Goal: Task Accomplishment & Management: Complete application form

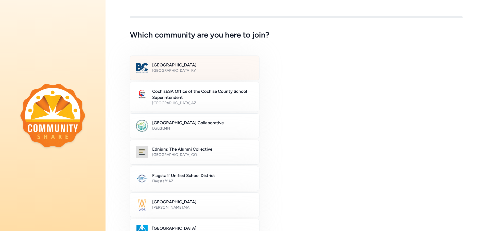
click at [156, 60] on div "Bullitt County Public Schools [GEOGRAPHIC_DATA] , [GEOGRAPHIC_DATA]" at bounding box center [195, 68] width 130 height 25
click at [186, 71] on div "[GEOGRAPHIC_DATA] , [GEOGRAPHIC_DATA]" at bounding box center [202, 70] width 100 height 5
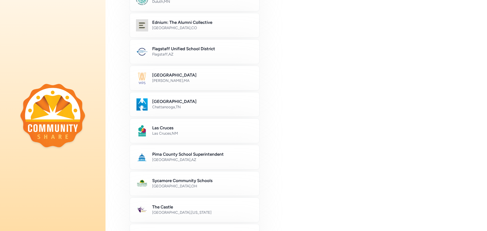
scroll to position [257, 0]
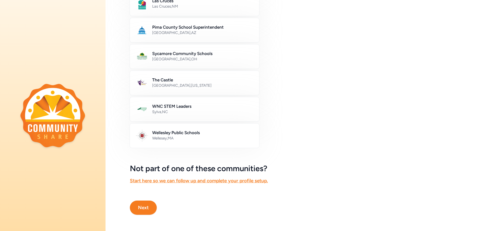
click at [137, 205] on button "Next" at bounding box center [143, 207] width 27 height 14
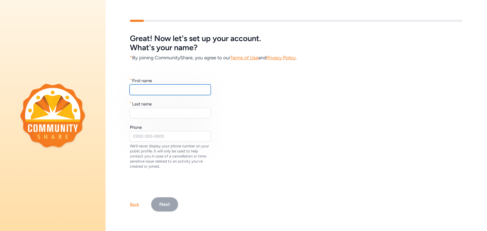
click at [151, 87] on input "text" at bounding box center [170, 89] width 81 height 11
type input "[PERSON_NAME]"
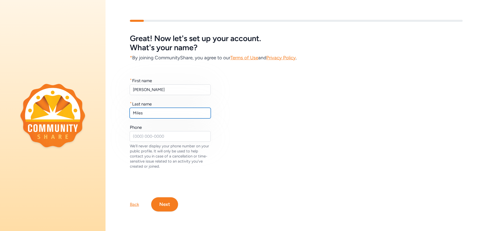
type input "Miles"
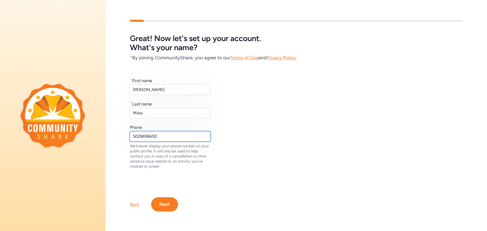
click at [141, 137] on input "5028696600" at bounding box center [170, 136] width 81 height 11
click at [139, 134] on input "5028696600" at bounding box center [170, 136] width 81 height 11
click at [149, 134] on input "502-8696600" at bounding box center [170, 136] width 81 height 11
type input "[PHONE_NUMBER]"
click at [168, 202] on button "Next" at bounding box center [164, 204] width 27 height 14
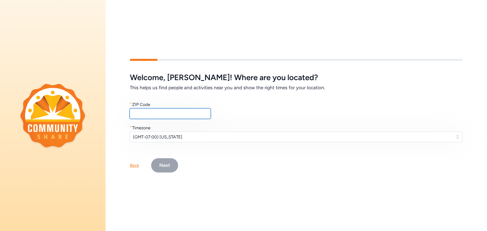
click at [183, 110] on input "text" at bounding box center [170, 113] width 81 height 11
type input "40165"
click at [199, 136] on span "(GMT-07:00) [US_STATE]" at bounding box center [292, 137] width 319 height 6
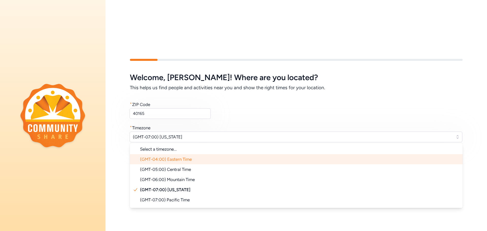
click at [210, 154] on li "(GMT-04:00) Eastern Time" at bounding box center [296, 159] width 333 height 10
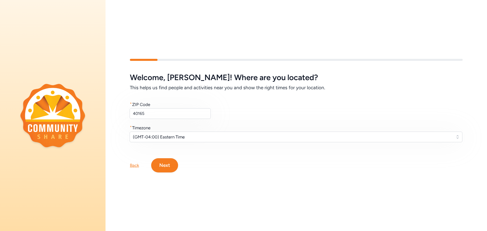
click at [169, 165] on button "Next" at bounding box center [164, 165] width 27 height 14
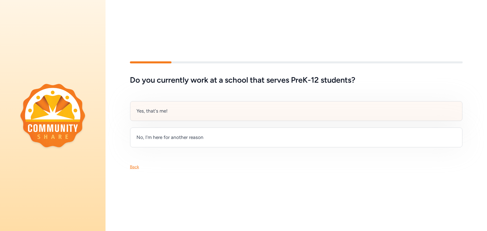
click at [220, 113] on div "Yes, that's me!" at bounding box center [296, 111] width 332 height 20
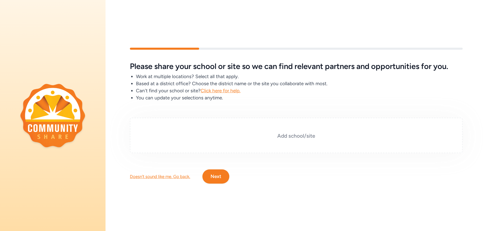
click at [223, 140] on div "Add school/site" at bounding box center [296, 135] width 333 height 35
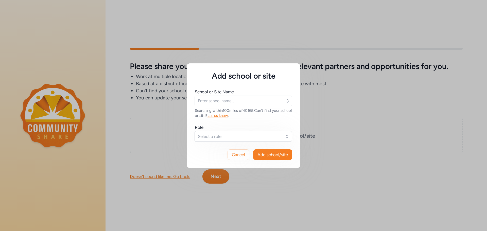
click at [286, 101] on icon "button" at bounding box center [287, 100] width 5 height 5
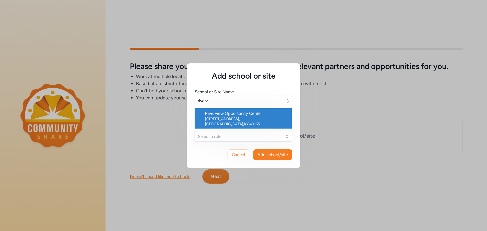
click at [267, 119] on div "[STREET_ADDRESS]" at bounding box center [246, 121] width 83 height 10
type input "Riverview Opportunity Center"
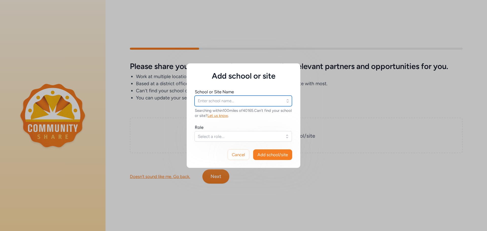
type input "Riverview Opportunity Center"
click at [283, 139] on button "Select a role..." at bounding box center [242, 136] width 97 height 11
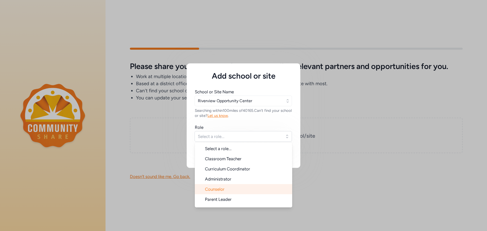
click at [236, 189] on li "Counselor" at bounding box center [243, 189] width 97 height 10
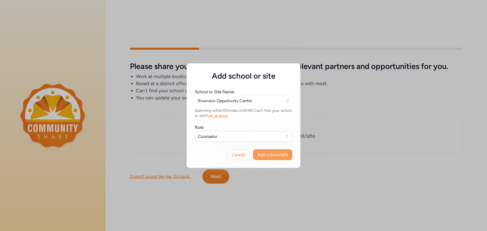
click at [279, 155] on span "Add school/site" at bounding box center [272, 155] width 30 height 6
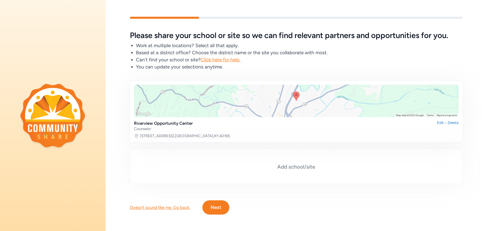
click at [235, 165] on h3 "Add school/site" at bounding box center [295, 166] width 307 height 7
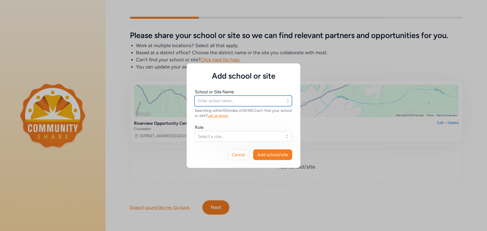
click at [221, 101] on input "text" at bounding box center [242, 101] width 97 height 11
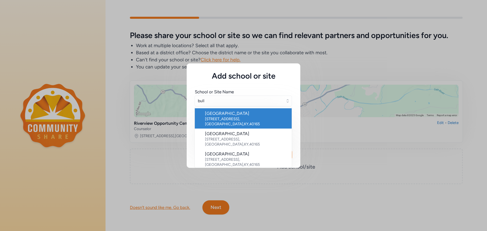
click at [234, 120] on div "[STREET_ADDRESS]" at bounding box center [246, 121] width 83 height 10
type input "[GEOGRAPHIC_DATA]"
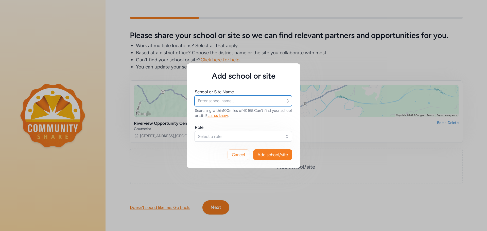
type input "[GEOGRAPHIC_DATA]"
click at [290, 138] on button "Select a role..." at bounding box center [242, 136] width 97 height 11
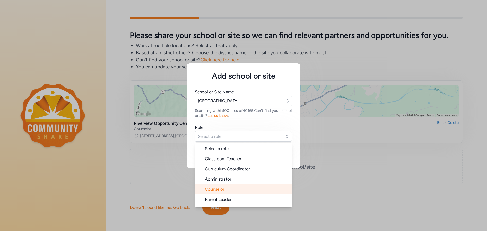
click at [234, 186] on li "Counselor" at bounding box center [243, 189] width 97 height 10
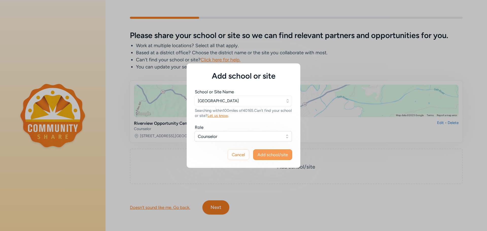
click at [272, 155] on span "Add school/site" at bounding box center [272, 155] width 30 height 6
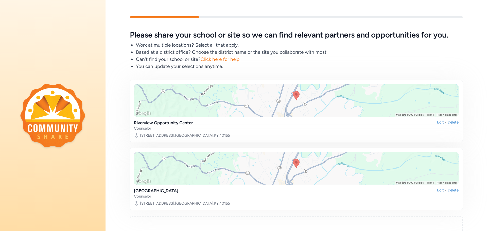
scroll to position [71, 0]
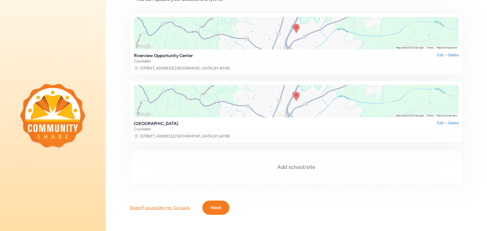
click at [246, 176] on div "Add school/site" at bounding box center [296, 166] width 333 height 35
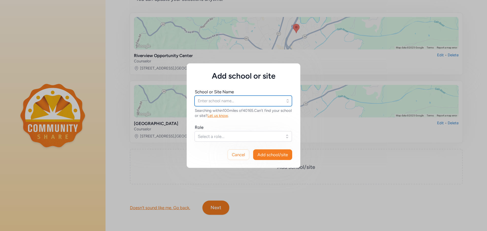
click at [235, 100] on input "text" at bounding box center [242, 101] width 97 height 11
type input "bullitt v"
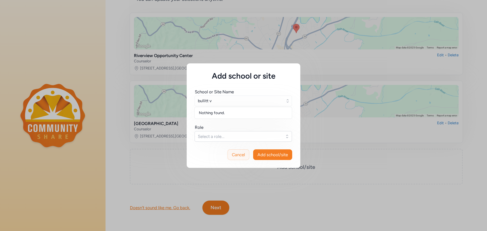
click at [245, 157] on button "Cancel" at bounding box center [238, 154] width 22 height 11
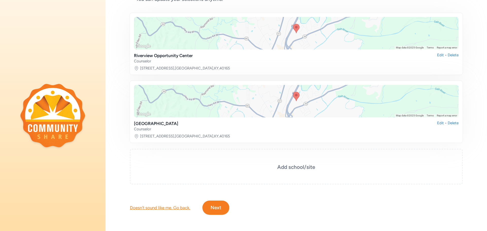
click at [228, 202] on button "Next" at bounding box center [215, 207] width 27 height 14
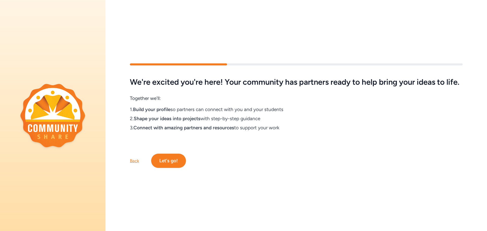
click at [177, 164] on button "Let's go!" at bounding box center [168, 161] width 35 height 14
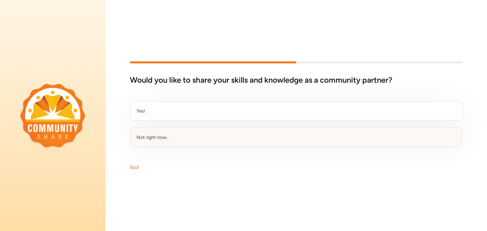
click at [188, 134] on div "Not right now." at bounding box center [296, 137] width 332 height 20
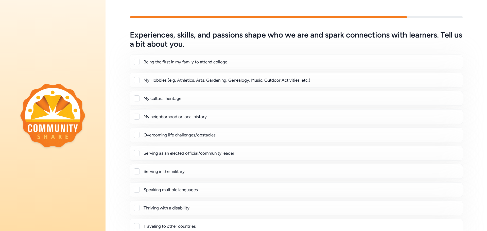
click at [136, 62] on div at bounding box center [137, 62] width 6 height 6
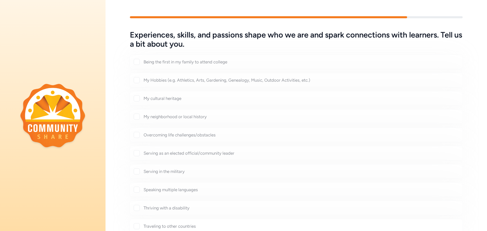
checkbox input "true"
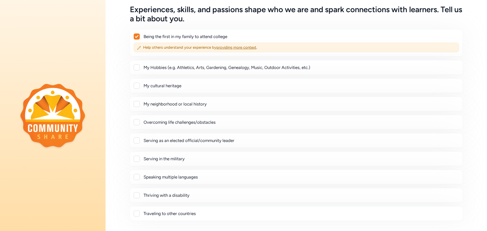
scroll to position [51, 0]
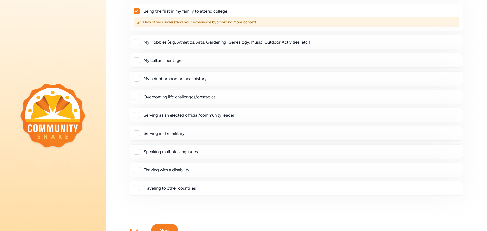
click at [139, 99] on div at bounding box center [137, 97] width 6 height 6
checkbox input "true"
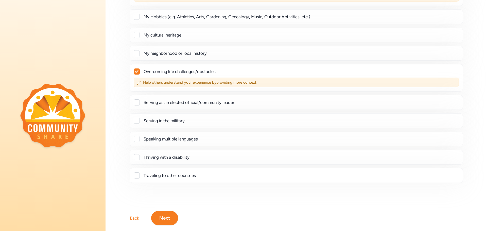
scroll to position [90, 0]
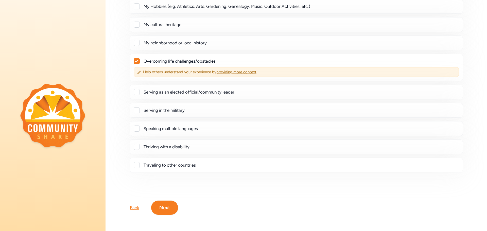
click at [170, 206] on button "Next" at bounding box center [164, 207] width 27 height 14
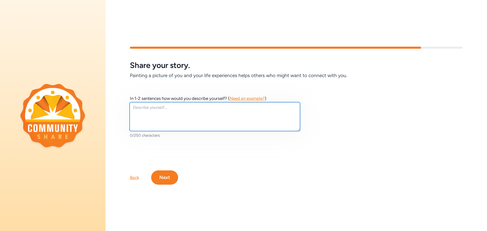
click at [219, 116] on textarea at bounding box center [215, 116] width 170 height 29
type textarea "I am a school social worker for the Specialized Programs in [GEOGRAPHIC_DATA]."
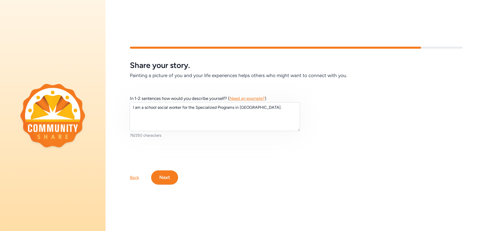
click at [160, 171] on button "Next" at bounding box center [164, 177] width 27 height 14
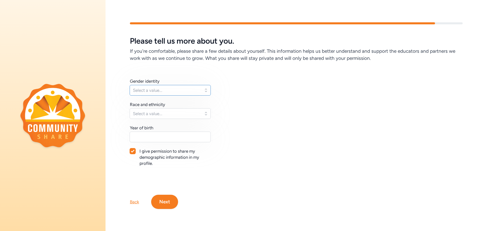
click at [207, 90] on button "Select a value..." at bounding box center [170, 90] width 81 height 11
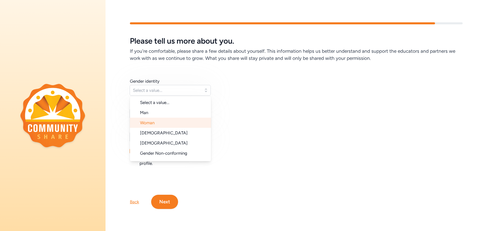
click at [180, 122] on li "Woman" at bounding box center [170, 123] width 81 height 10
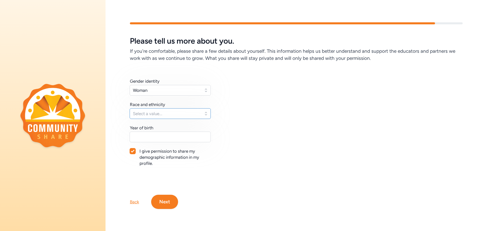
click at [202, 111] on button "Select a value..." at bounding box center [170, 113] width 81 height 11
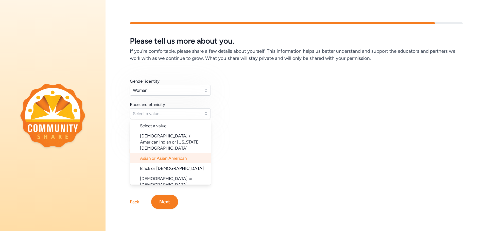
scroll to position [25, 0]
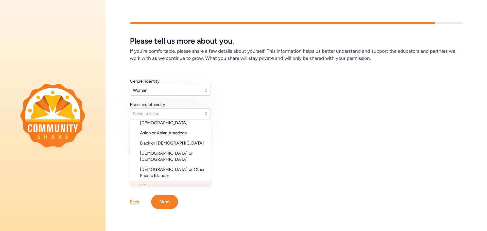
click at [164, 180] on li "White" at bounding box center [170, 185] width 81 height 10
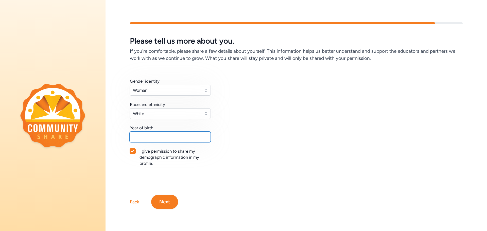
click at [182, 139] on input "text" at bounding box center [170, 137] width 81 height 11
type input "1980"
click at [172, 206] on button "Next" at bounding box center [164, 202] width 27 height 14
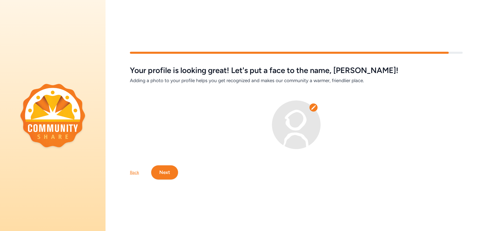
click at [312, 106] on icon at bounding box center [313, 107] width 5 height 5
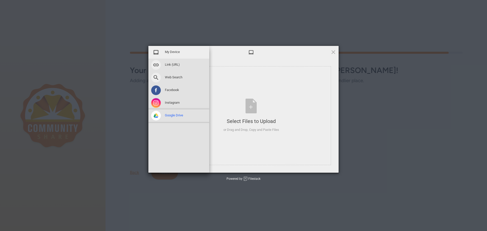
click at [182, 117] on span "Google Drive" at bounding box center [174, 115] width 18 height 5
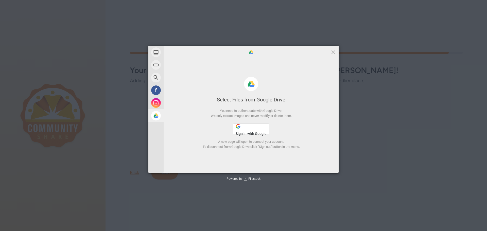
click at [250, 127] on button "Sign in with Google" at bounding box center [251, 128] width 36 height 11
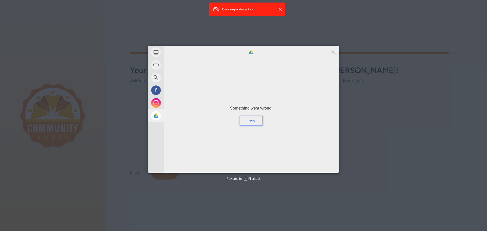
click at [251, 121] on div "Retry" at bounding box center [250, 121] width 23 height 10
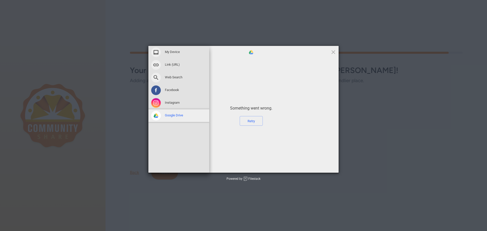
click at [190, 117] on div "Google Drive" at bounding box center [178, 115] width 61 height 13
click at [157, 52] on span at bounding box center [156, 52] width 10 height 10
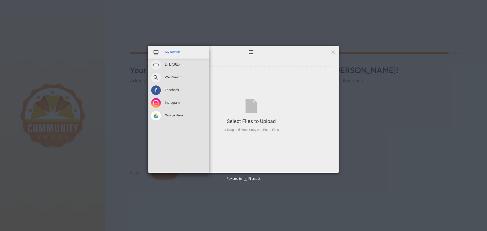
click at [184, 54] on div "My Device" at bounding box center [178, 52] width 61 height 13
click at [161, 54] on div "My Device" at bounding box center [178, 52] width 61 height 13
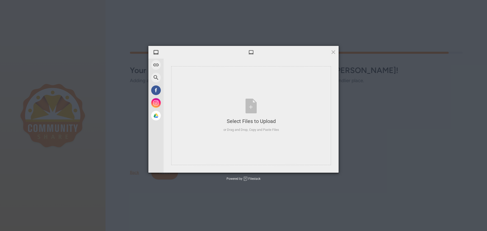
click at [66, 33] on div "My Device Link (URL) Web Search Facebook Instagram Google Drive Select Files to…" at bounding box center [243, 115] width 487 height 231
click at [62, 22] on div "My Device Link (URL) Web Search Facebook Instagram Google Drive Select Files to…" at bounding box center [243, 115] width 487 height 231
click at [332, 53] on span at bounding box center [333, 52] width 6 height 6
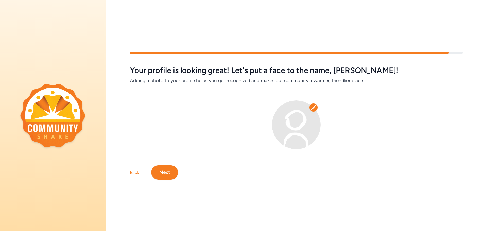
click at [167, 173] on button "Next" at bounding box center [164, 172] width 27 height 14
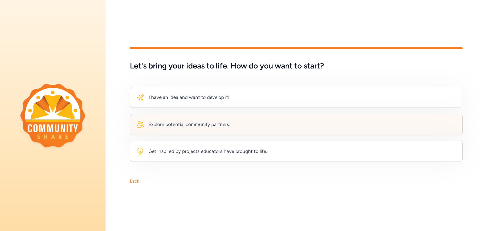
click at [244, 123] on div "Explore potential community partners." at bounding box center [296, 124] width 333 height 21
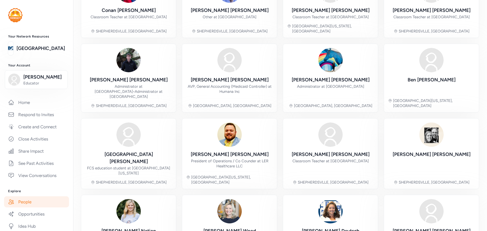
scroll to position [117, 0]
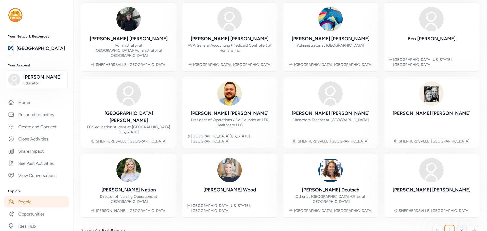
click at [459, 225] on link "2" at bounding box center [461, 230] width 10 height 10
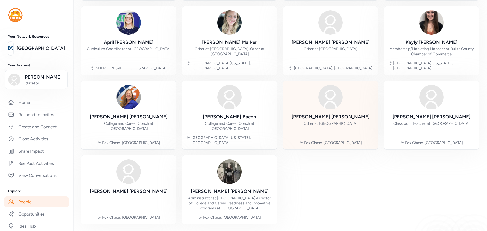
scroll to position [127, 0]
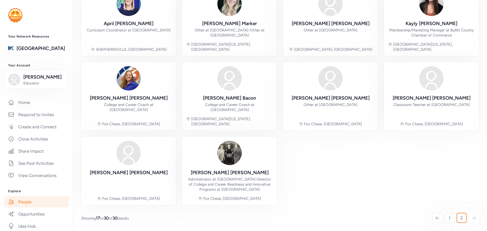
click at [435, 218] on icon at bounding box center [437, 217] width 5 height 5
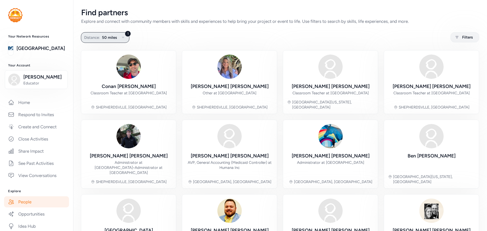
click at [122, 36] on icon "button" at bounding box center [123, 37] width 6 height 6
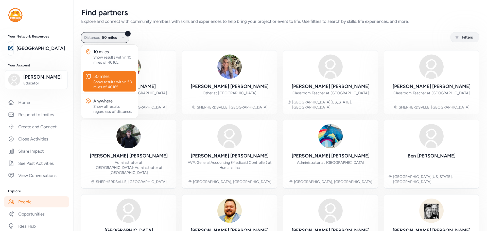
click at [200, 36] on div "1 Distance: 50 miles 10 miles Show results within 10 miles of 40165. 50 miles S…" at bounding box center [279, 37] width 397 height 10
